Goal: Transaction & Acquisition: Obtain resource

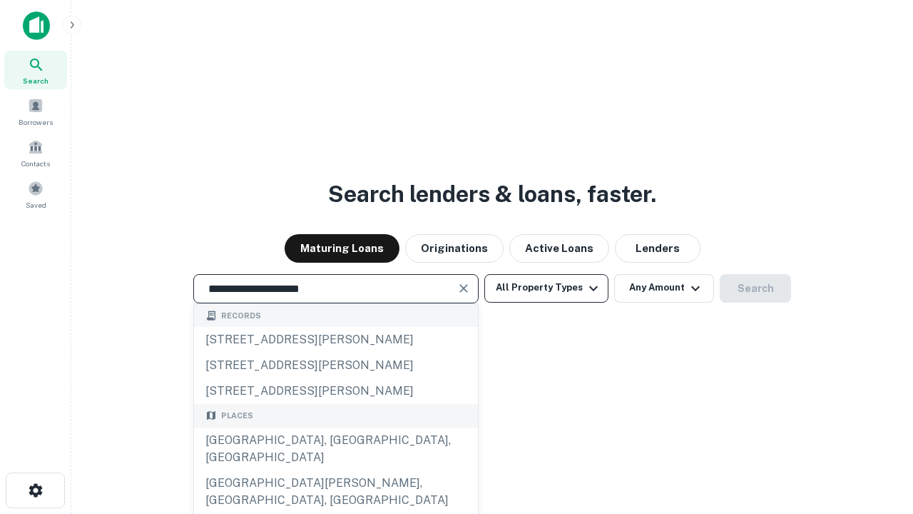
click at [335, 470] on div "[GEOGRAPHIC_DATA], [GEOGRAPHIC_DATA], [GEOGRAPHIC_DATA]" at bounding box center [336, 448] width 284 height 43
click at [546, 287] on button "All Property Types" at bounding box center [546, 288] width 124 height 29
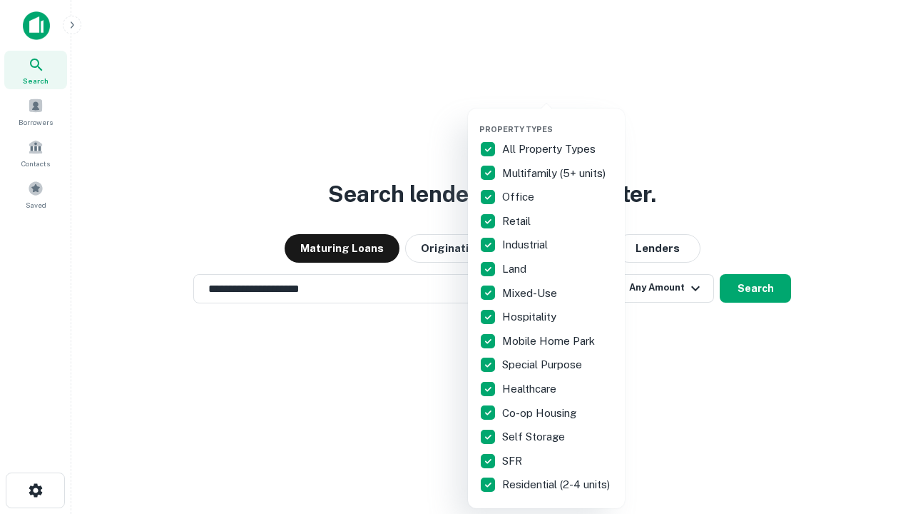
type input "**********"
click at [558, 120] on button "button" at bounding box center [557, 120] width 157 height 1
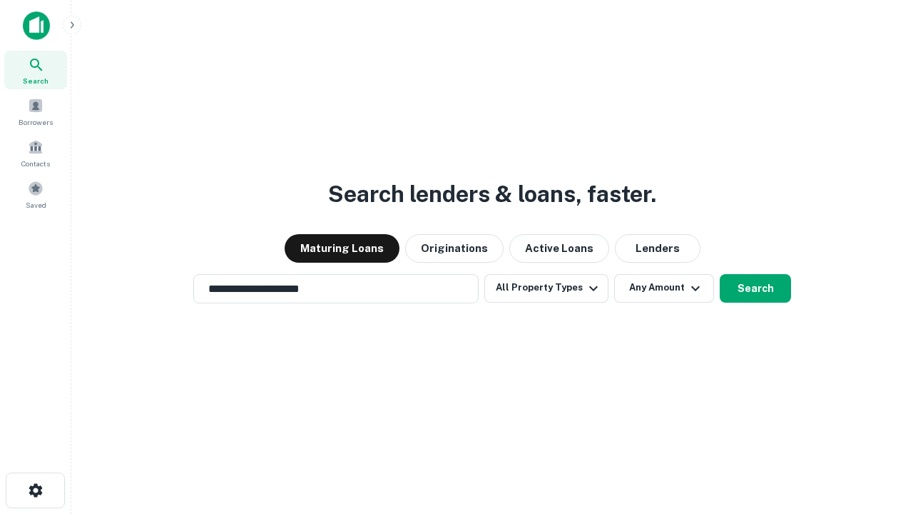
scroll to position [9, 172]
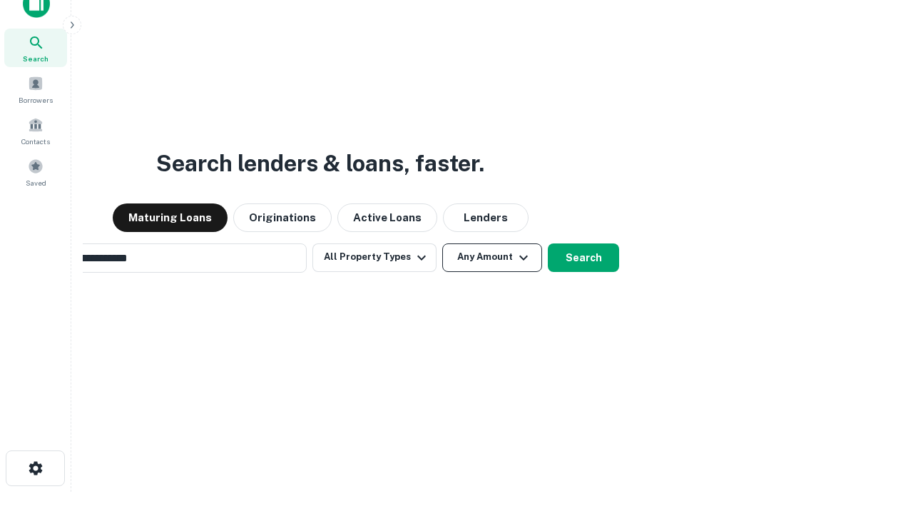
click at [442, 243] on button "Any Amount" at bounding box center [492, 257] width 100 height 29
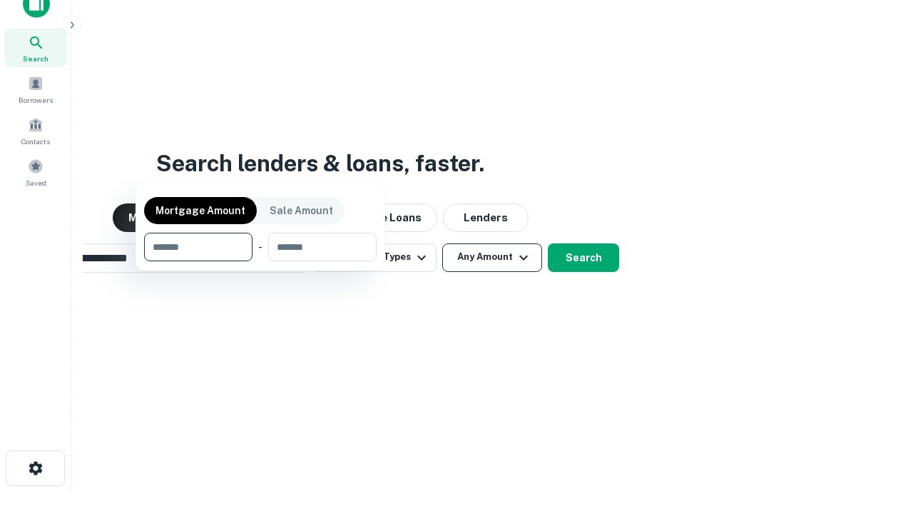
scroll to position [23, 0]
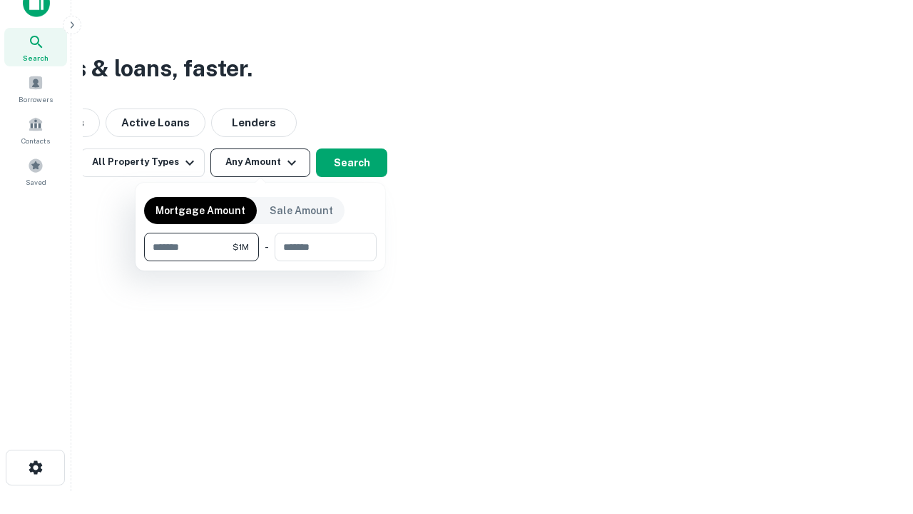
type input "*******"
click at [260, 261] on button "button" at bounding box center [260, 261] width 233 height 1
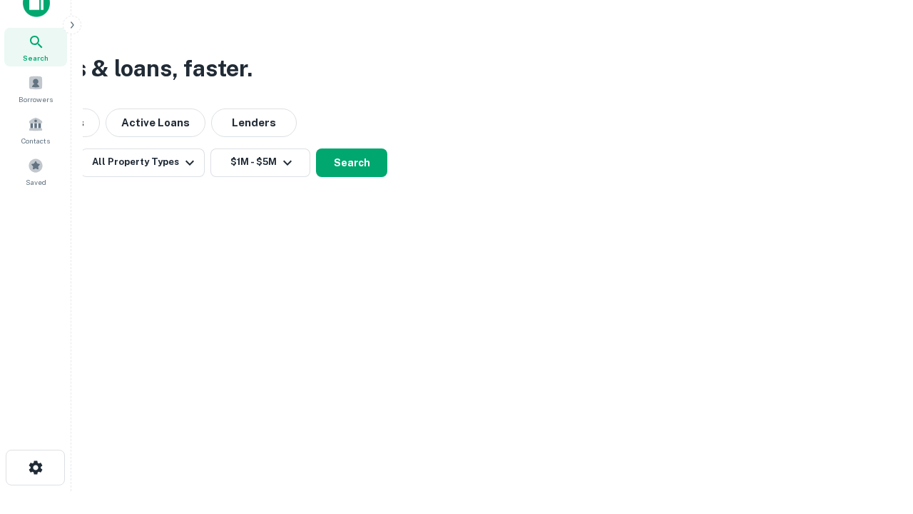
scroll to position [9, 263]
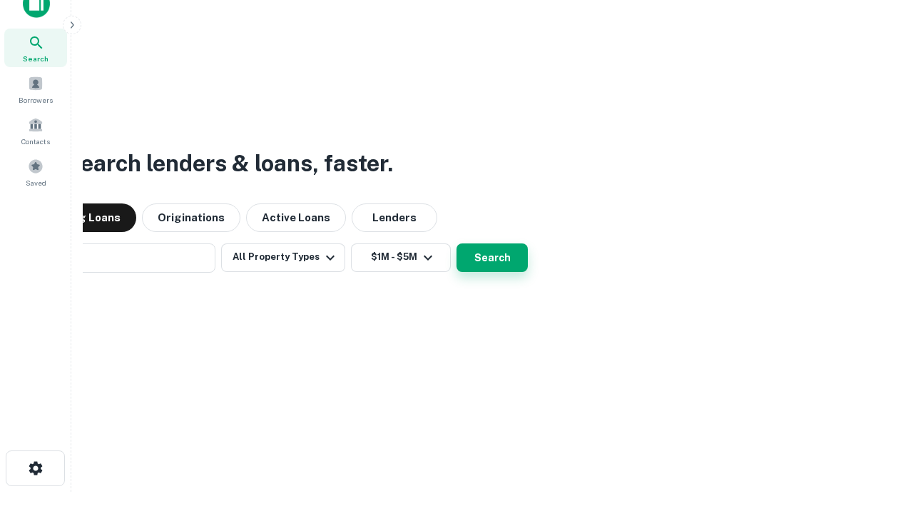
click at [456, 243] on button "Search" at bounding box center [491, 257] width 71 height 29
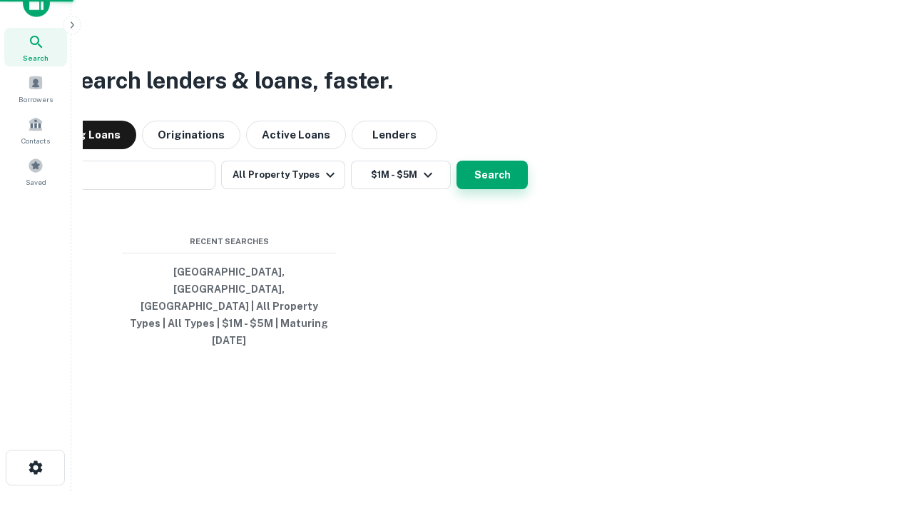
scroll to position [38, 404]
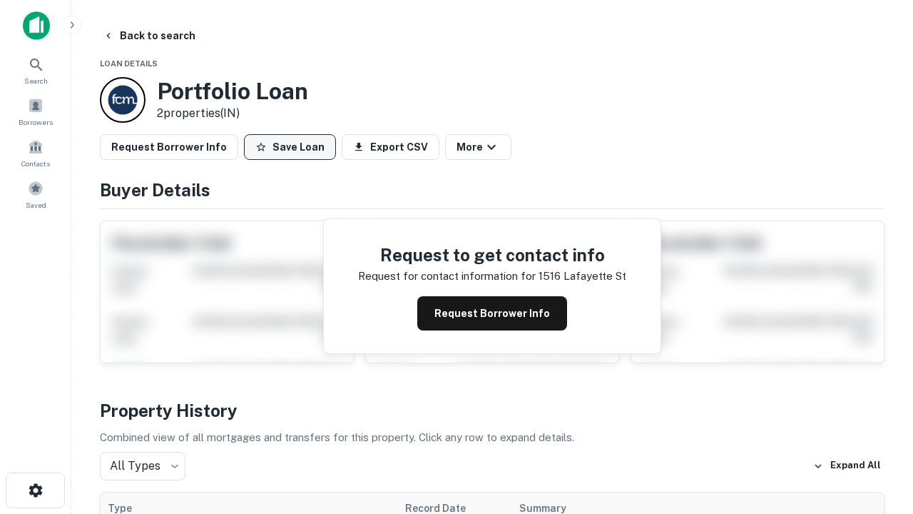
click at [290, 147] on button "Save Loan" at bounding box center [290, 147] width 92 height 26
click at [293, 147] on button "Loan Saved" at bounding box center [293, 147] width 98 height 26
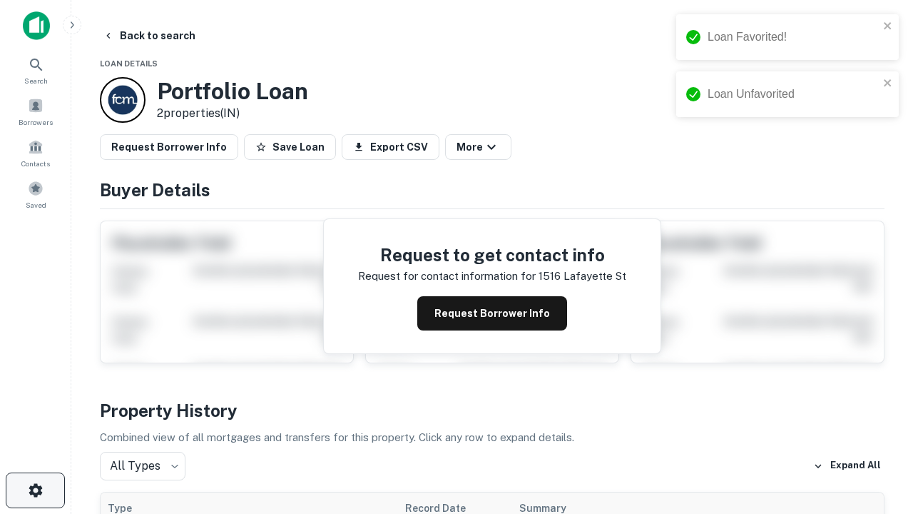
click at [35, 490] on icon "button" at bounding box center [35, 489] width 17 height 17
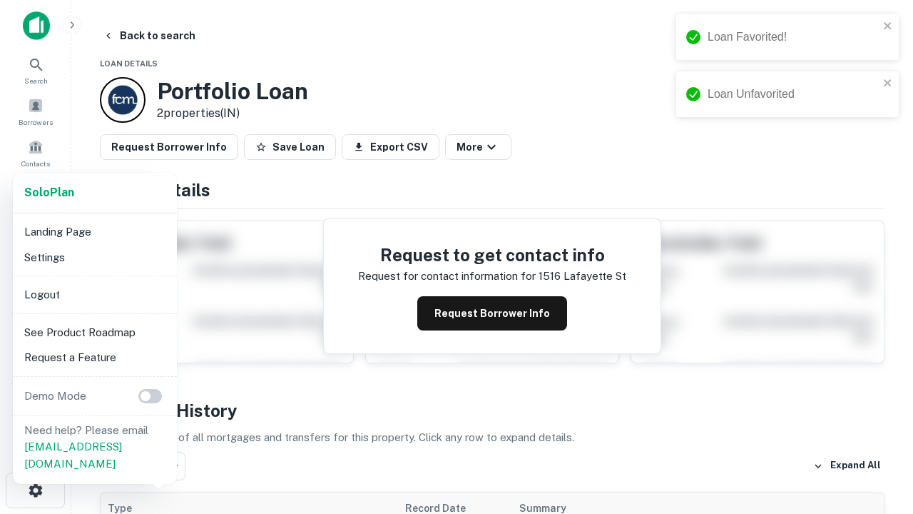
click at [94, 294] on li "Logout" at bounding box center [95, 295] width 153 height 26
